Goal: Task Accomplishment & Management: Use online tool/utility

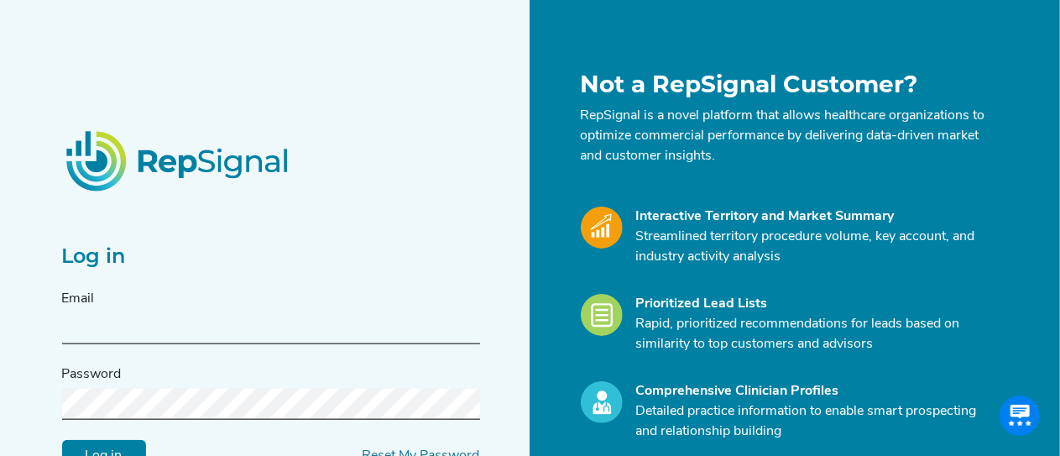
click at [237, 328] on input "text" at bounding box center [271, 328] width 418 height 31
paste input "[DOMAIN_NAME][EMAIL_ADDRESS][DOMAIN_NAME]"
type input "[DOMAIN_NAME][EMAIL_ADDRESS][DOMAIN_NAME]"
click at [62, 440] on input "Log in" at bounding box center [104, 456] width 84 height 32
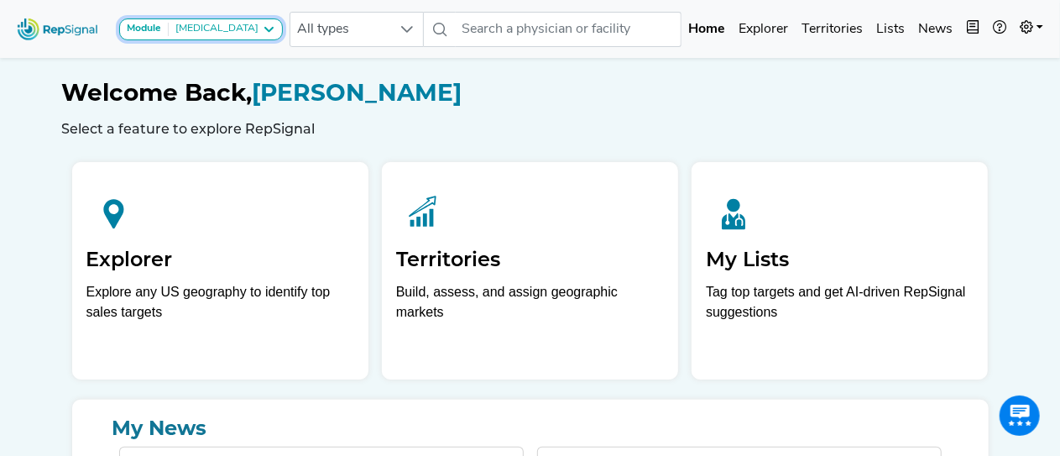
click at [150, 33] on strong "Module" at bounding box center [144, 28] width 34 height 10
click at [265, 25] on icon at bounding box center [268, 29] width 13 height 13
click at [158, 29] on strong "Module" at bounding box center [144, 28] width 34 height 10
click at [267, 27] on icon at bounding box center [268, 29] width 13 height 13
